Goal: Find specific page/section: Find specific page/section

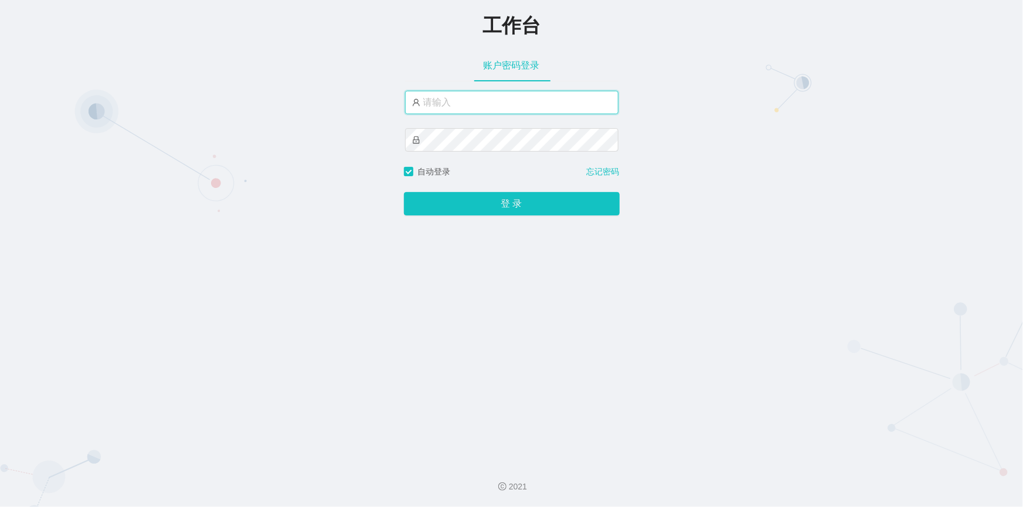
click at [488, 100] on input "text" at bounding box center [511, 102] width 213 height 23
type input "jishu"
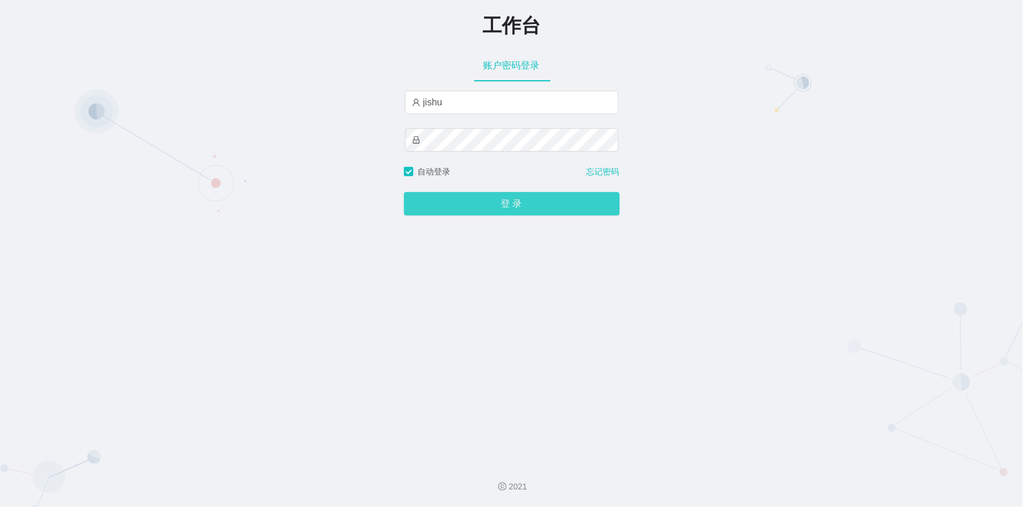
click at [472, 207] on button "登 录" at bounding box center [512, 203] width 216 height 23
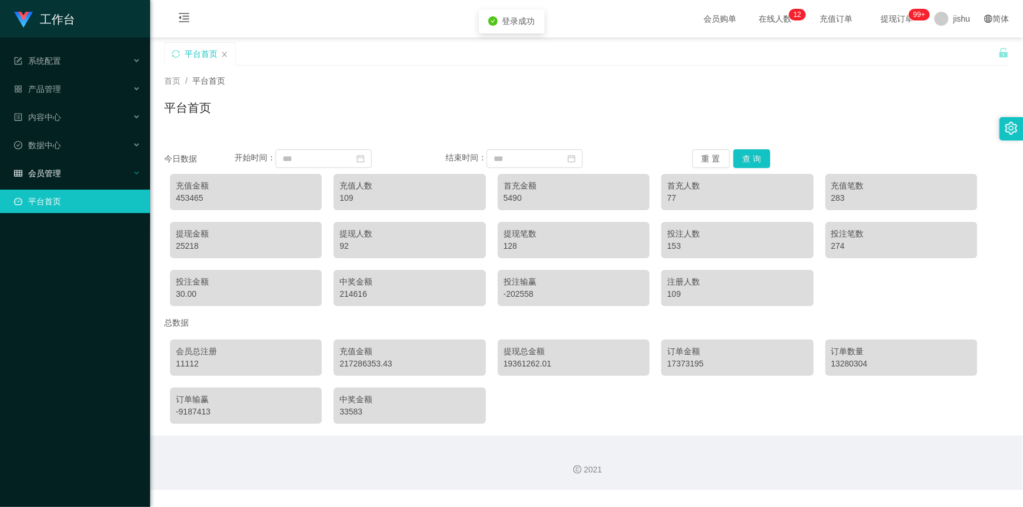
click at [107, 172] on div "会员管理" at bounding box center [75, 173] width 150 height 23
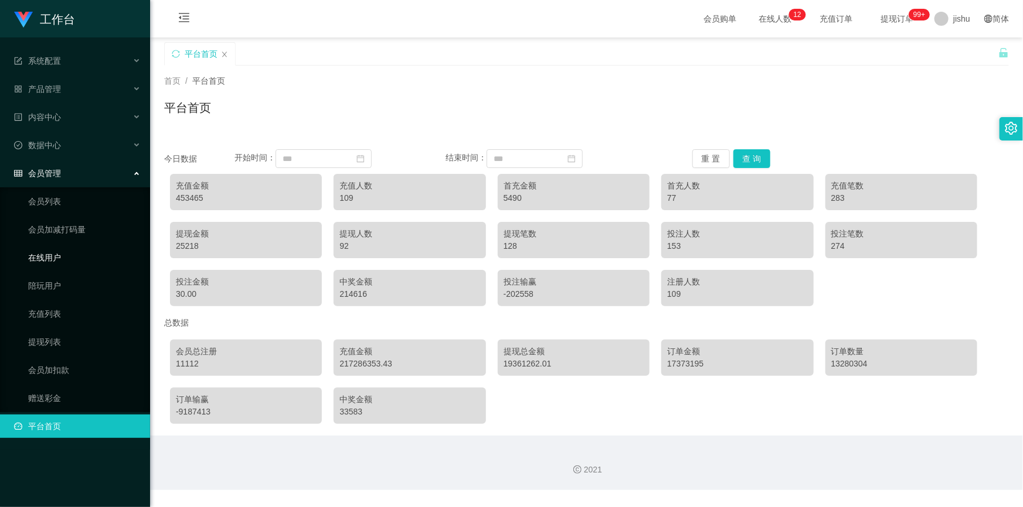
click at [64, 258] on link "在线用户" at bounding box center [84, 257] width 113 height 23
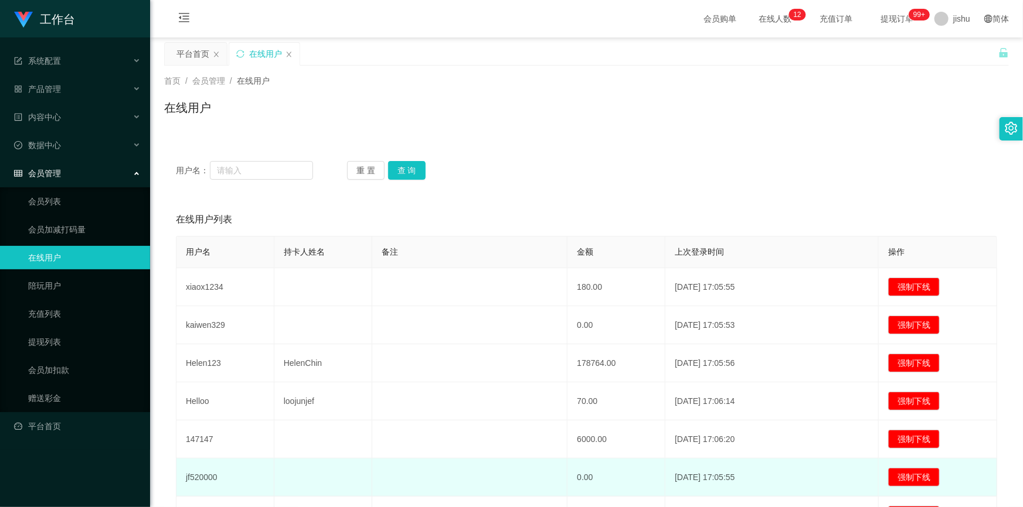
scroll to position [233, 0]
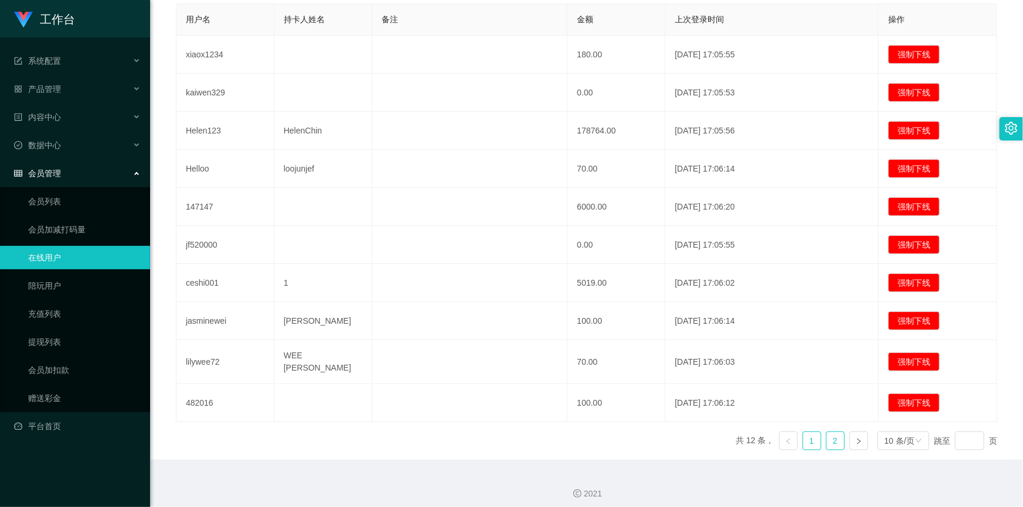
click at [826, 432] on link "2" at bounding box center [835, 441] width 18 height 18
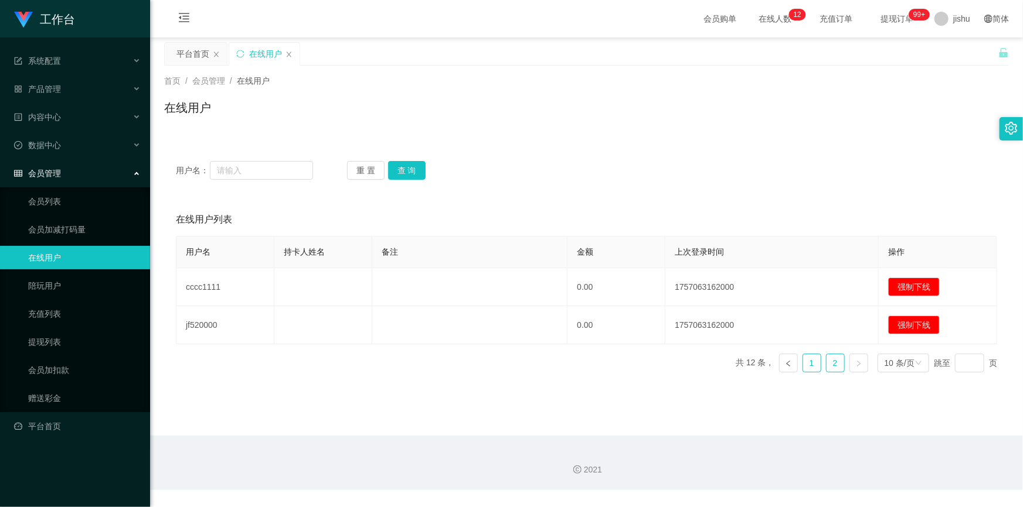
click at [805, 367] on link "1" at bounding box center [812, 364] width 18 height 18
